Goal: Task Accomplishment & Management: Use online tool/utility

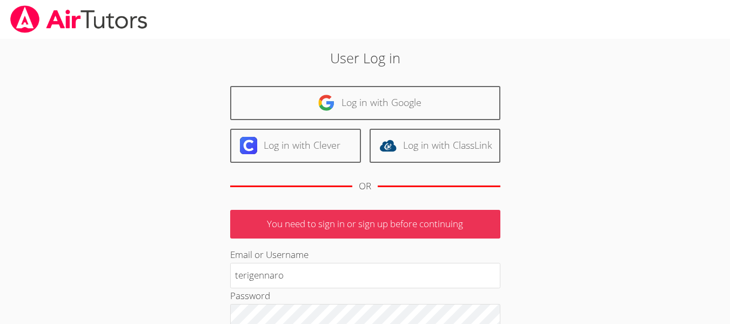
type input "[EMAIL_ADDRESS][DOMAIN_NAME]"
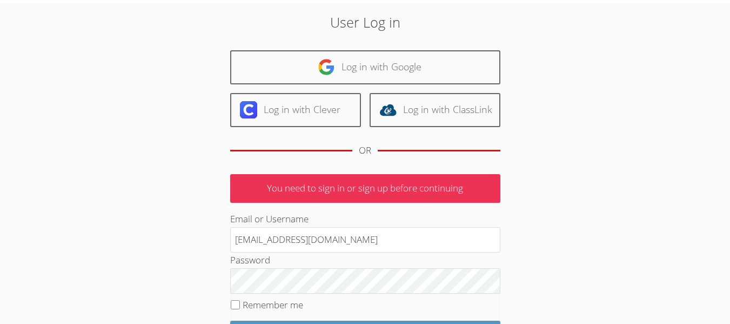
scroll to position [88, 0]
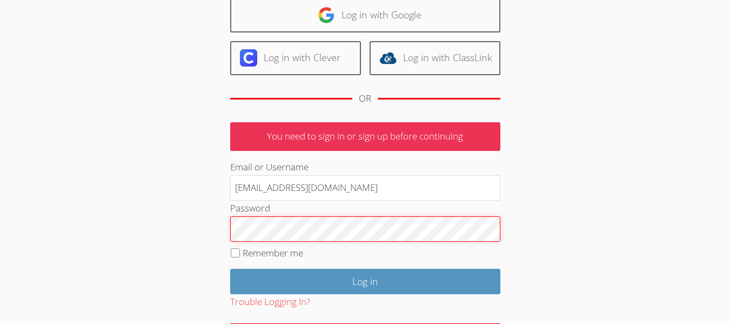
click at [230, 269] on input "Log in" at bounding box center [365, 281] width 270 height 25
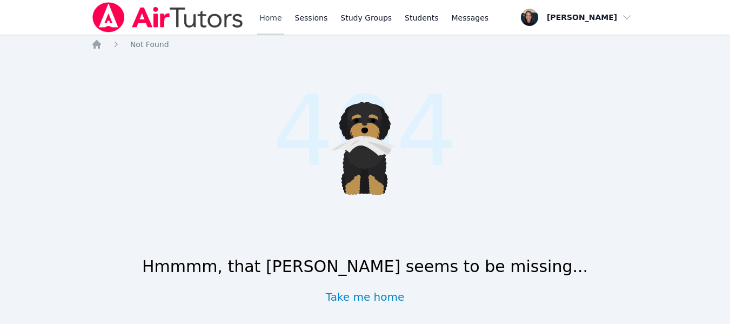
click at [263, 25] on link "Home" at bounding box center [270, 17] width 26 height 35
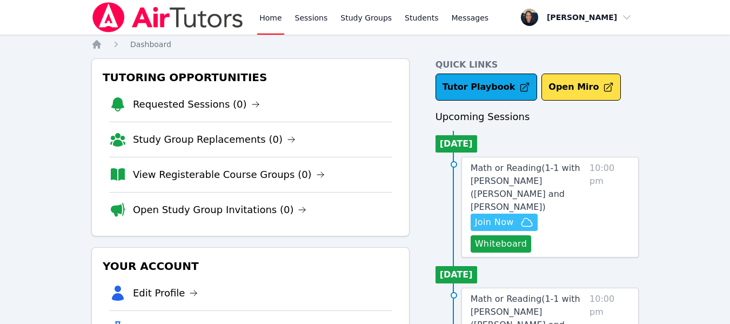
click at [490, 216] on span "Join Now" at bounding box center [494, 222] width 39 height 13
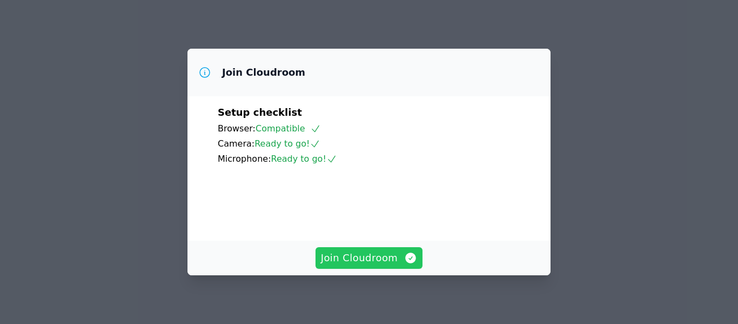
click at [368, 258] on span "Join Cloudroom" at bounding box center [369, 257] width 97 height 15
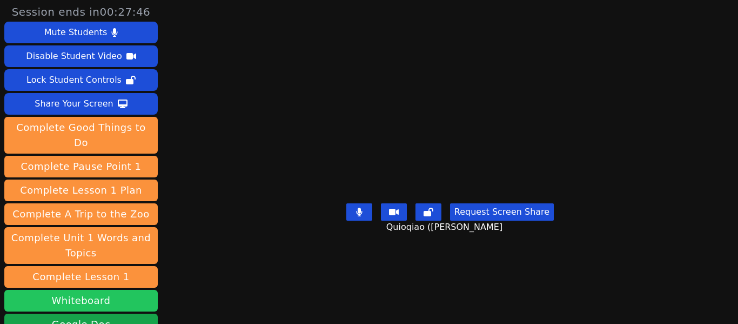
click at [123, 290] on button "Whiteboard" at bounding box center [81, 301] width 154 height 22
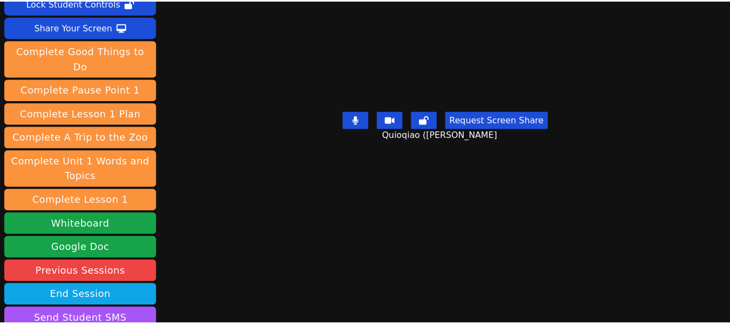
scroll to position [184, 0]
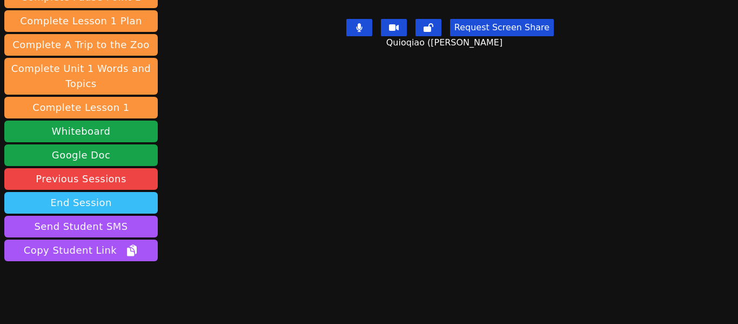
click at [77, 192] on button "End Session" at bounding box center [81, 203] width 154 height 22
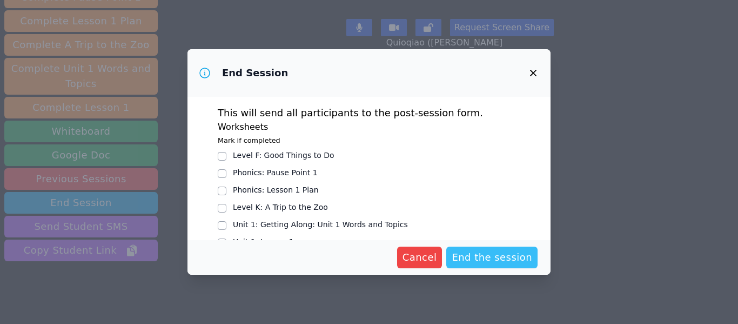
click at [476, 255] on span "End the session" at bounding box center [492, 257] width 81 height 15
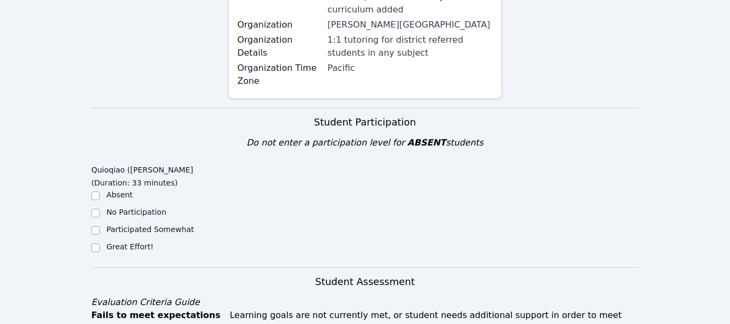
scroll to position [339, 0]
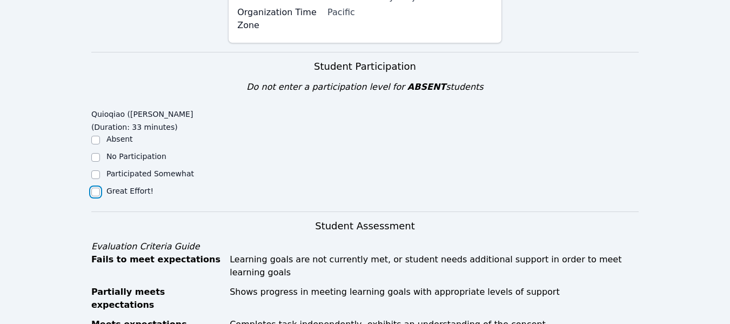
click at [98, 188] on input "Great Effort!" at bounding box center [95, 192] width 9 height 9
checkbox input "true"
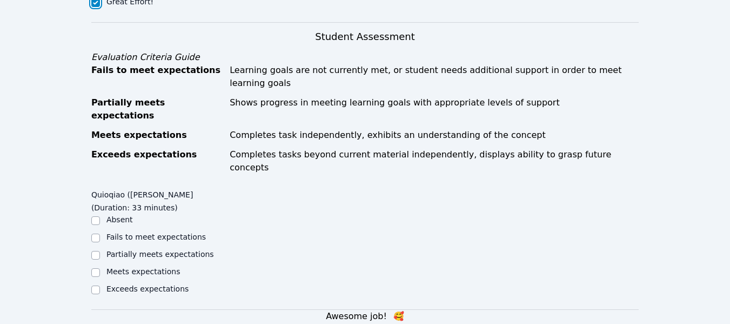
scroll to position [530, 0]
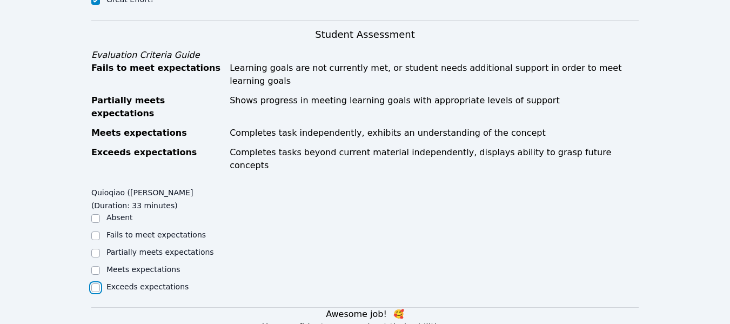
click at [91, 283] on input "Exceeds expectations" at bounding box center [95, 287] width 9 height 9
checkbox input "true"
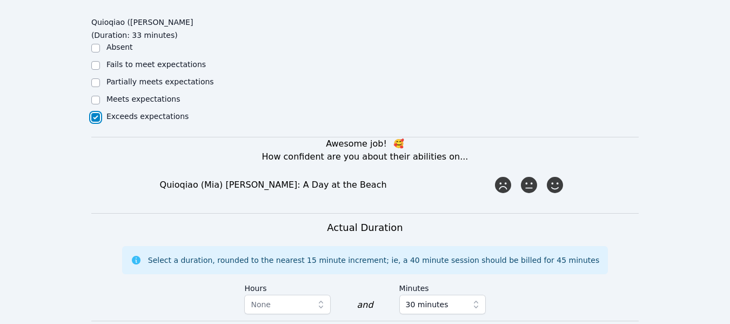
scroll to position [708, 0]
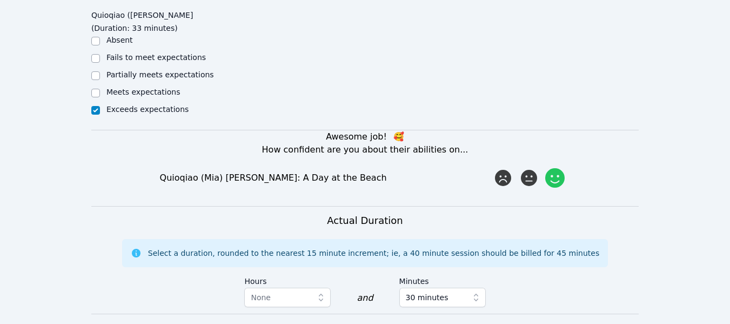
click at [552, 168] on icon at bounding box center [554, 177] width 19 height 19
click at [0, 0] on input "radio" at bounding box center [0, 0] width 0 height 0
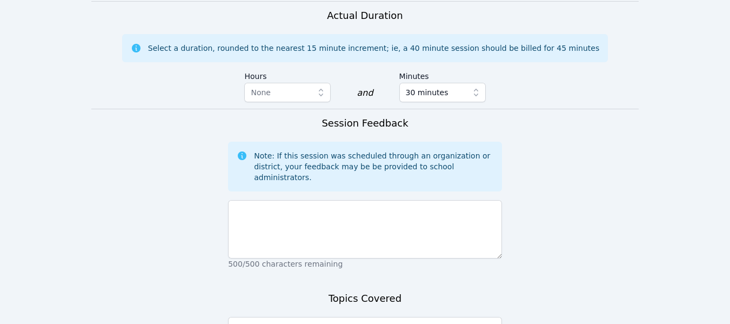
scroll to position [955, 0]
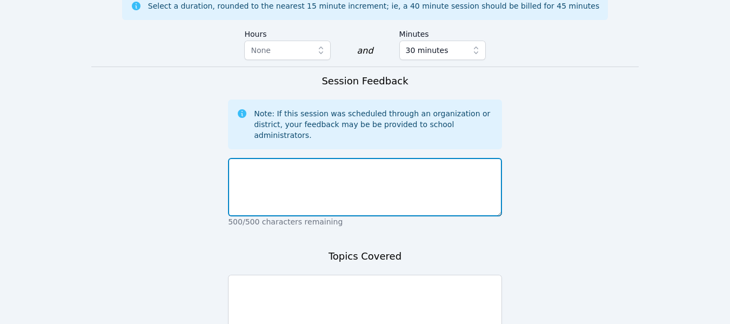
click at [370, 158] on textarea at bounding box center [365, 187] width 274 height 58
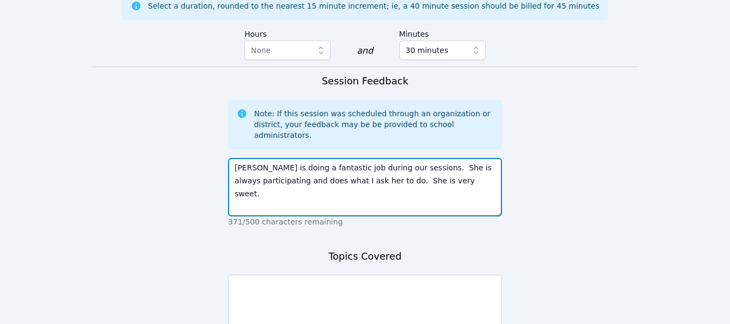
type textarea "Mia is doing a fantastic job during our sessions. She is always participating a…"
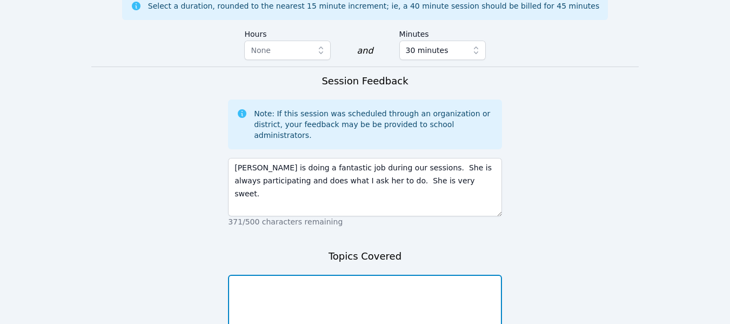
click at [342, 275] on textarea at bounding box center [365, 304] width 274 height 58
type textarea "We worked on multiple syllable words and fluency."
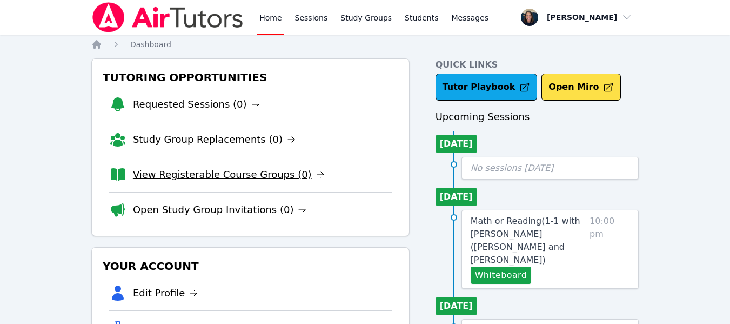
click at [211, 178] on link "View Registerable Course Groups (0)" at bounding box center [229, 174] width 192 height 15
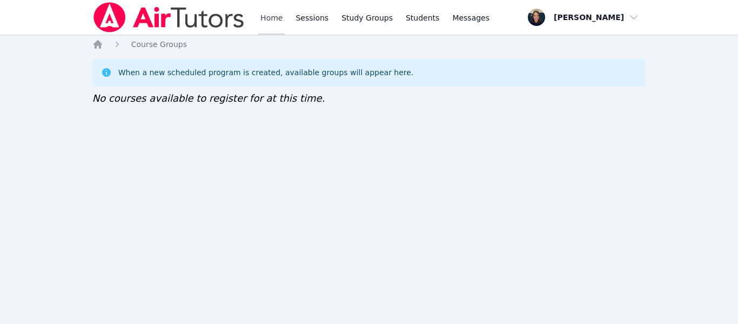
click at [266, 17] on link "Home" at bounding box center [271, 17] width 26 height 35
